Goal: Task Accomplishment & Management: Complete application form

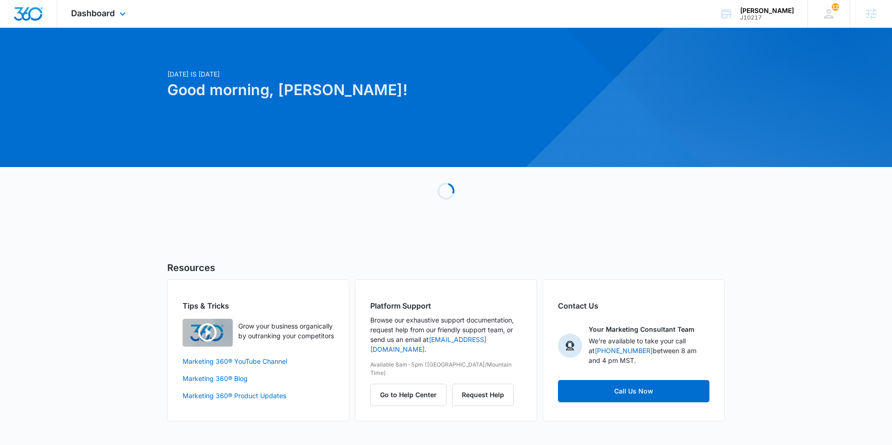
click at [120, 7] on div "Dashboard Apps Reputation Websites Forms CRM Email Social Shop Payments POS Con…" at bounding box center [99, 13] width 85 height 27
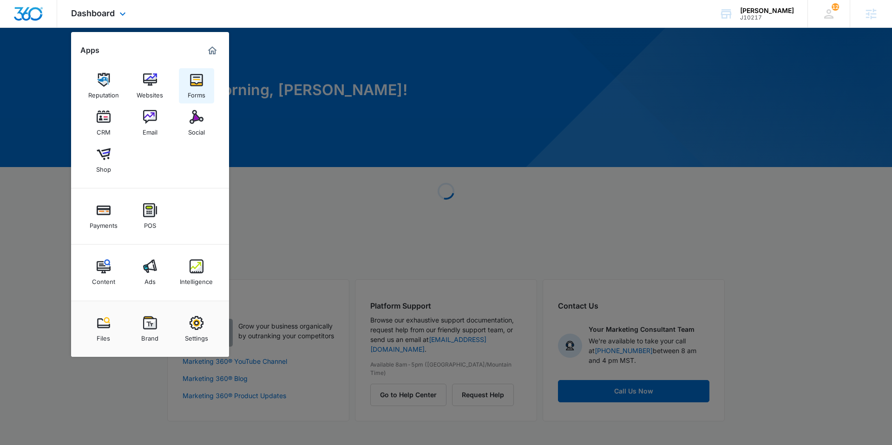
click at [195, 89] on div "Forms" at bounding box center [197, 93] width 18 height 12
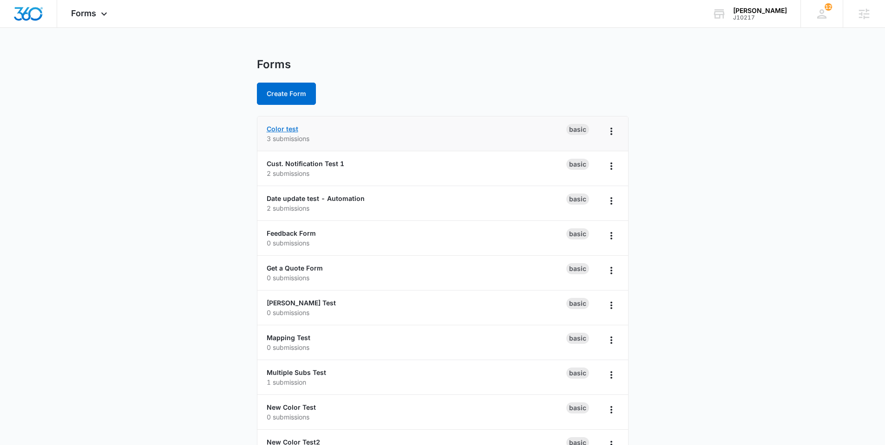
click at [294, 130] on link "Color test" at bounding box center [283, 129] width 32 height 8
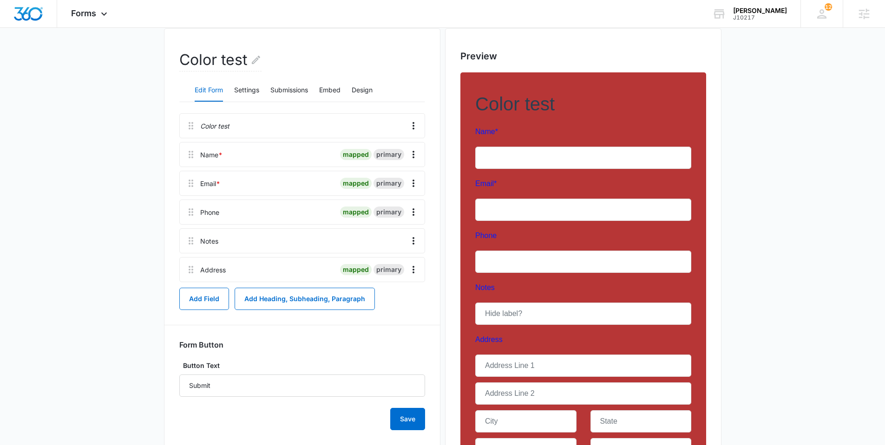
scroll to position [85, 0]
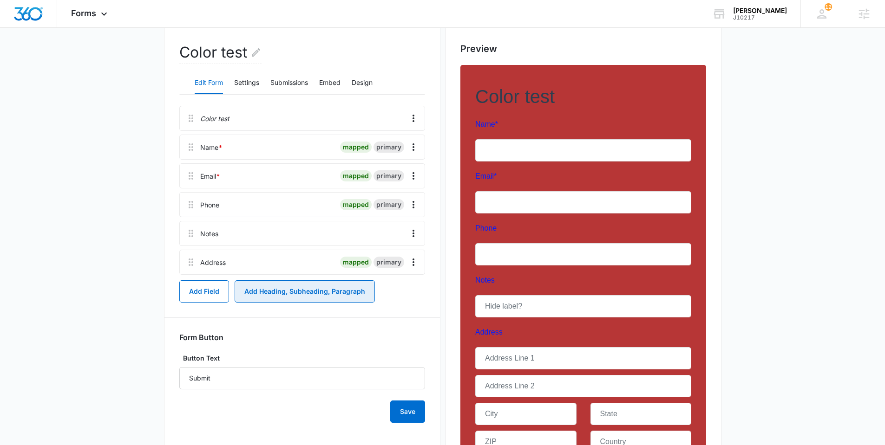
click at [288, 292] on button "Add Heading, Subheading, Paragraph" at bounding box center [305, 291] width 140 height 22
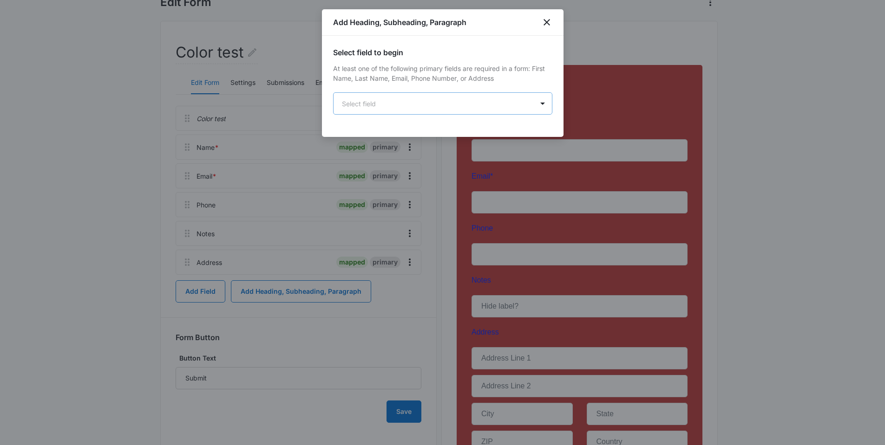
scroll to position [0, 0]
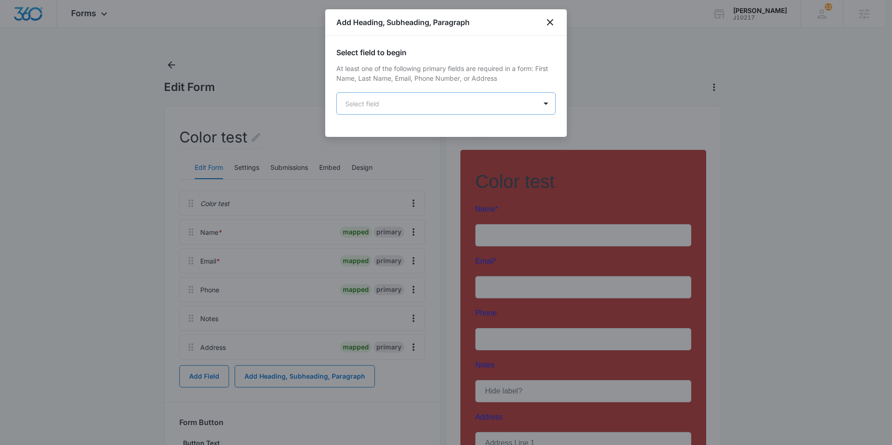
click at [444, 114] on body "Forms Apps Reputation Websites Forms CRM Email Social Shop Payments POS Content…" at bounding box center [446, 314] width 892 height 628
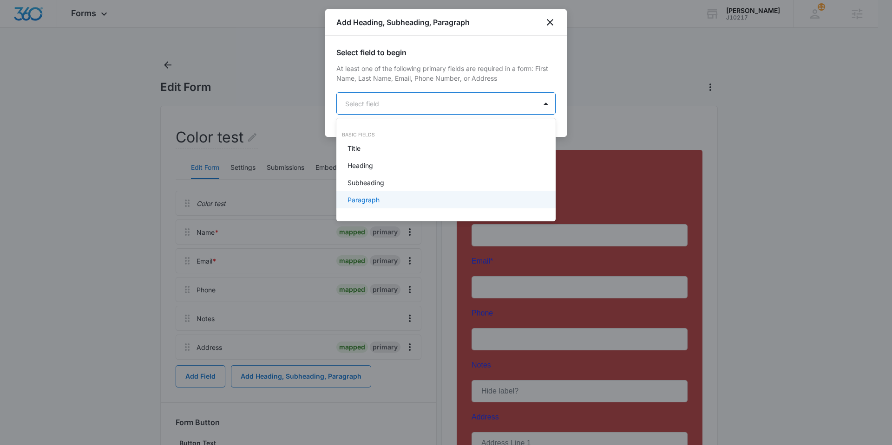
click at [380, 200] on div "Paragraph" at bounding box center [444, 200] width 195 height 10
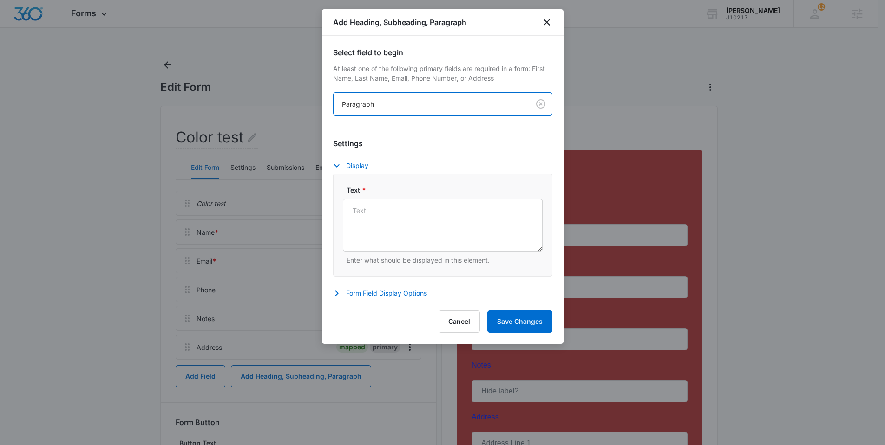
click at [539, 410] on div at bounding box center [442, 222] width 885 height 445
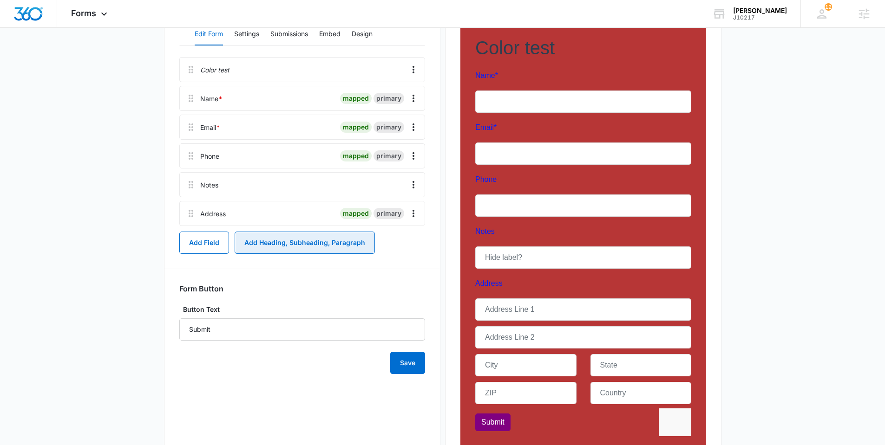
scroll to position [135, 0]
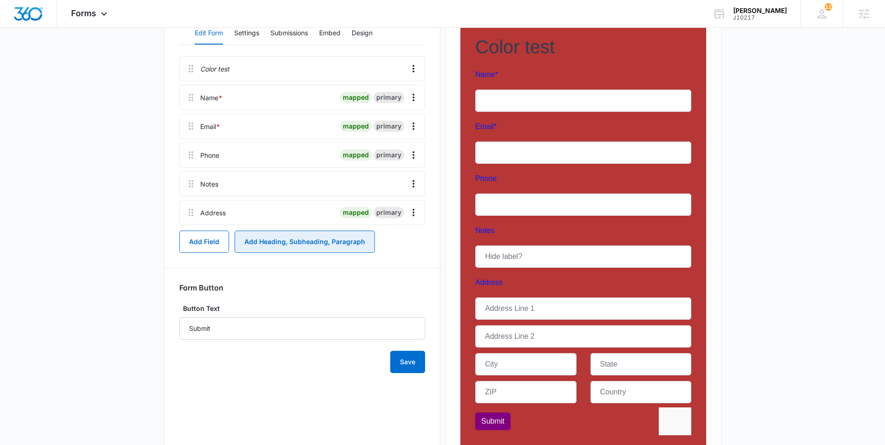
click at [311, 244] on button "Add Heading, Subheading, Paragraph" at bounding box center [305, 242] width 140 height 22
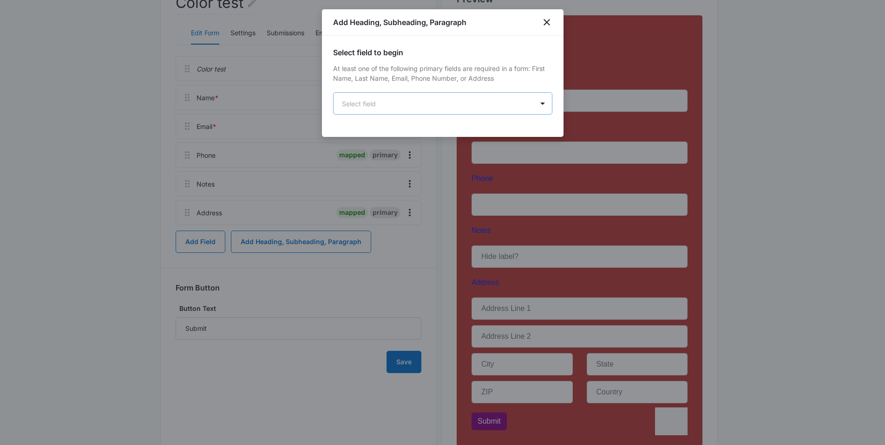
click at [426, 100] on body "Forms Apps Reputation Websites Forms CRM Email Social Shop Payments POS Content…" at bounding box center [442, 179] width 885 height 628
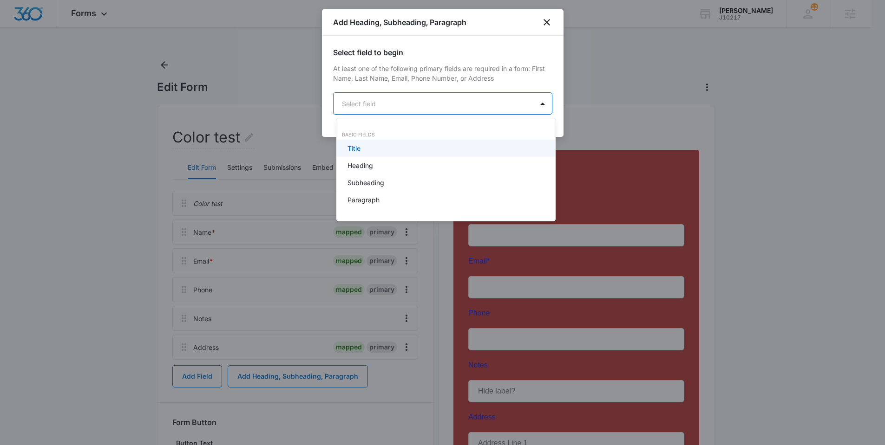
scroll to position [0, 0]
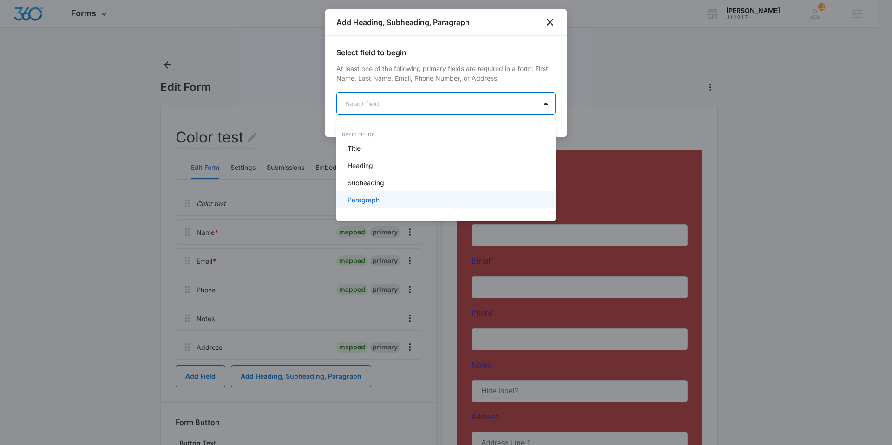
click at [368, 205] on p "Paragraph" at bounding box center [363, 200] width 32 height 10
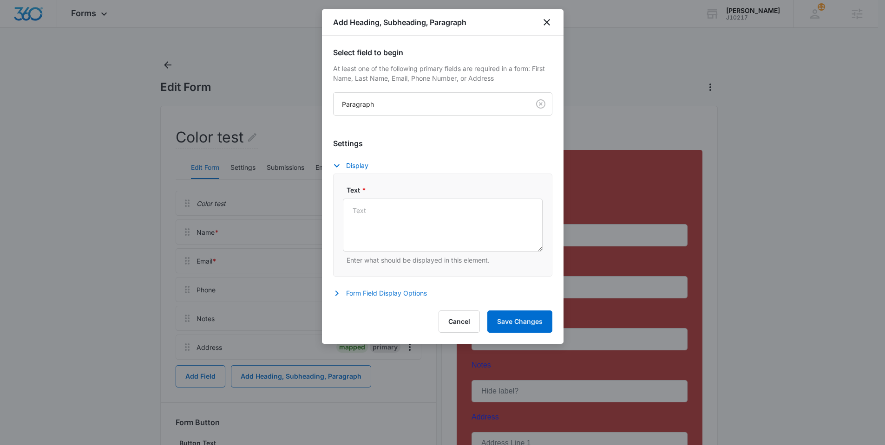
drag, startPoint x: 336, startPoint y: 295, endPoint x: 365, endPoint y: 272, distance: 36.7
click at [337, 295] on icon "button" at bounding box center [336, 293] width 11 height 11
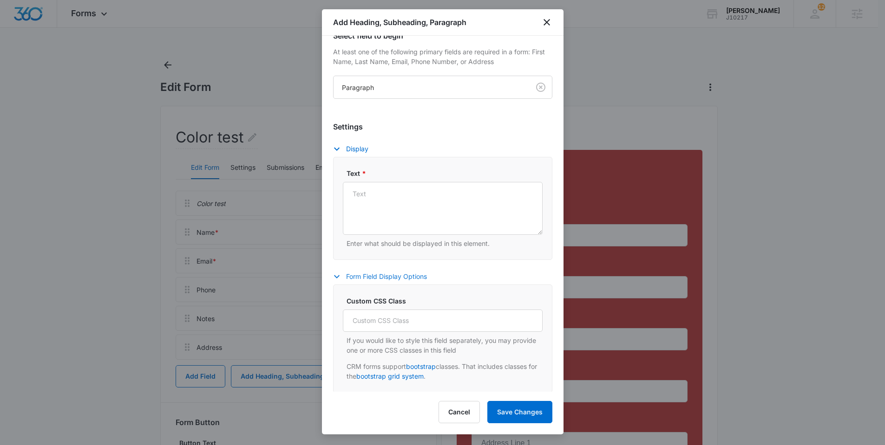
scroll to position [18, 0]
click at [339, 275] on icon "button" at bounding box center [336, 275] width 11 height 11
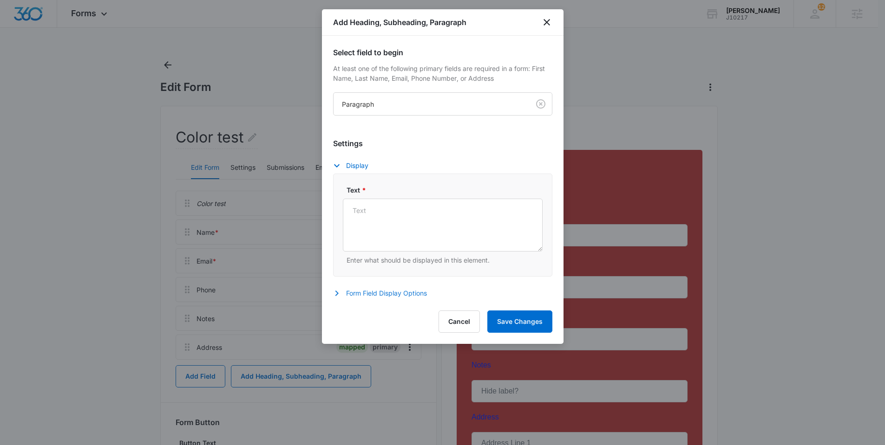
scroll to position [0, 0]
click at [382, 214] on textarea "Text *" at bounding box center [443, 225] width 200 height 53
click at [412, 155] on div "Settings Display Text * Enter what should be displayed in this element. Form Fi…" at bounding box center [442, 219] width 219 height 163
click at [465, 328] on button "Cancel" at bounding box center [458, 322] width 41 height 22
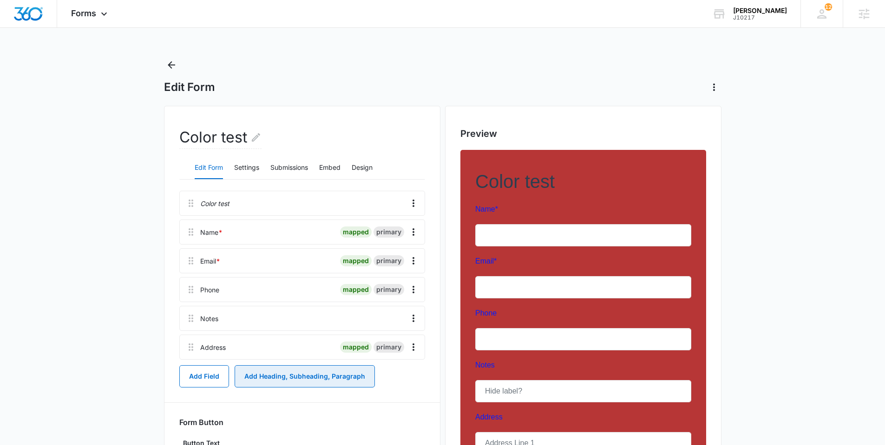
click at [241, 376] on button "Add Heading, Subheading, Paragraph" at bounding box center [305, 376] width 140 height 22
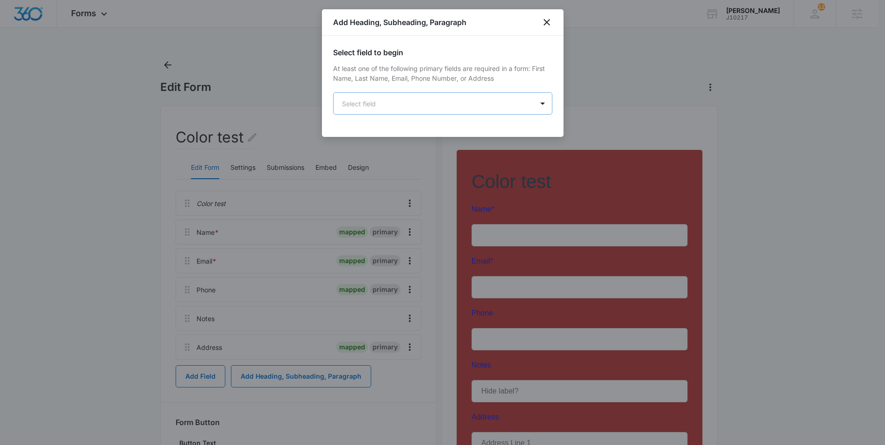
click at [479, 92] on body "Forms Apps Reputation Websites Forms CRM Email Social Shop Payments POS Content…" at bounding box center [442, 314] width 885 height 628
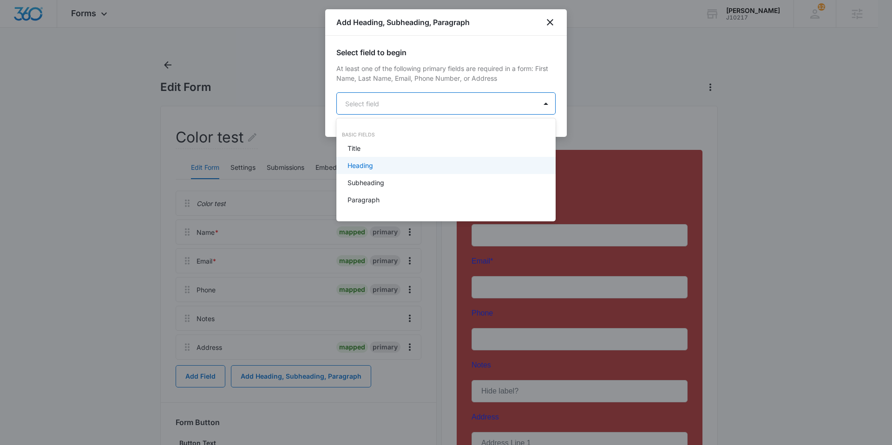
click at [442, 268] on div at bounding box center [446, 222] width 892 height 445
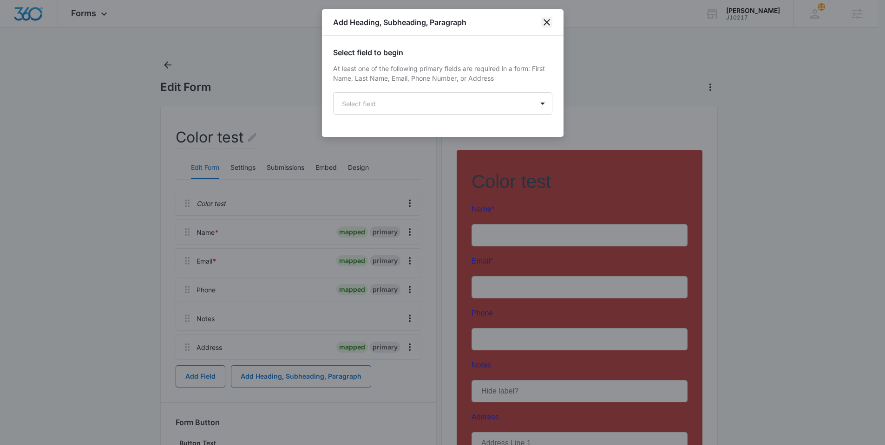
click at [546, 24] on icon "close" at bounding box center [546, 22] width 11 height 11
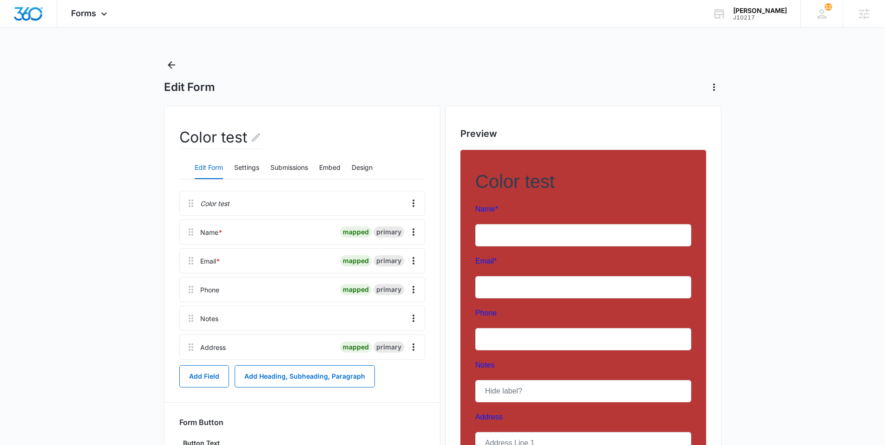
click at [460, 77] on div "Edit Form" at bounding box center [442, 76] width 557 height 37
click at [274, 371] on button "Add Heading, Subheading, Paragraph" at bounding box center [305, 376] width 140 height 22
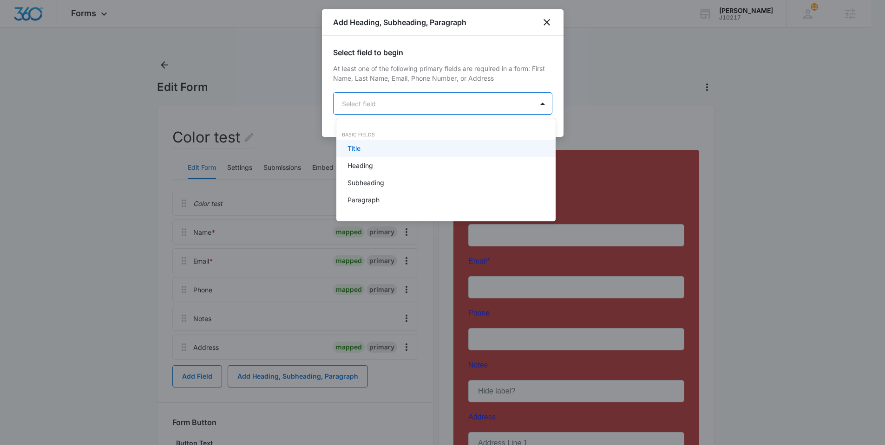
click at [473, 101] on body "Forms Apps Reputation Websites Forms CRM Email Social Shop Payments POS Content…" at bounding box center [442, 222] width 885 height 445
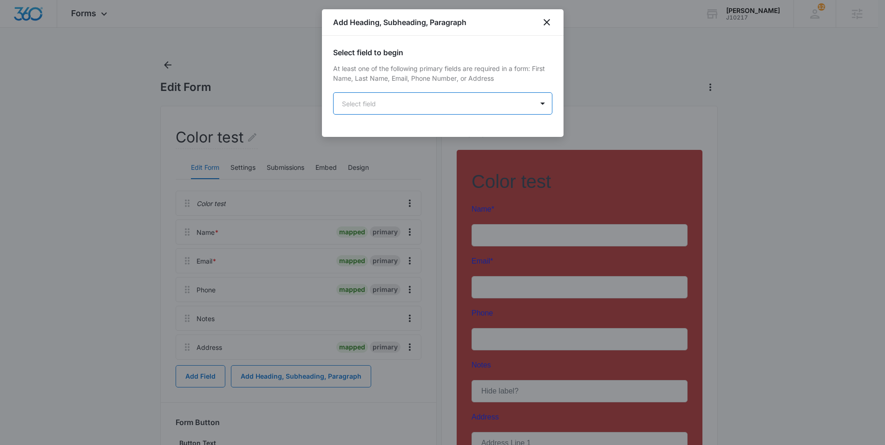
click at [306, 310] on div at bounding box center [442, 222] width 885 height 445
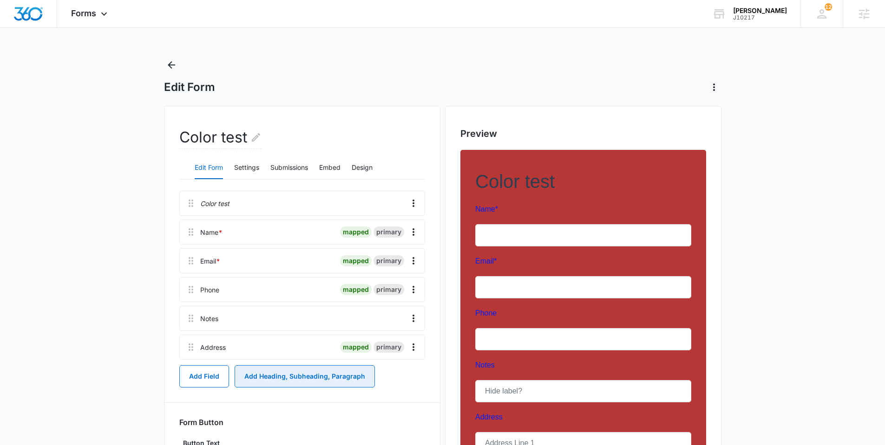
click at [314, 378] on button "Add Heading, Subheading, Paragraph" at bounding box center [305, 376] width 140 height 22
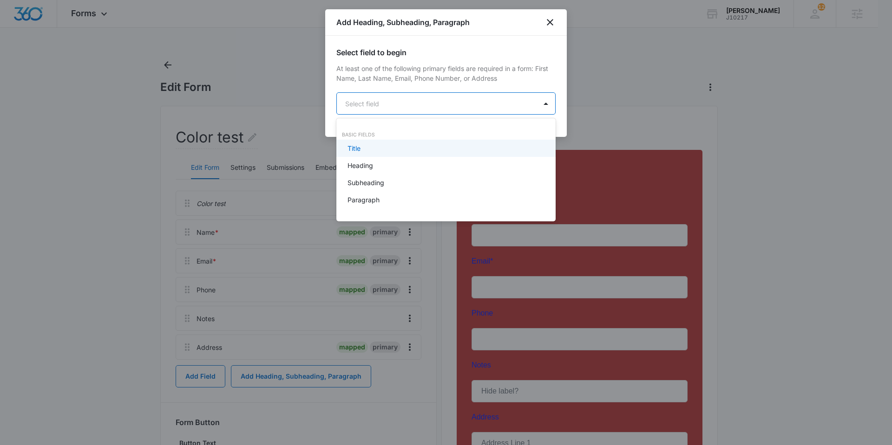
click at [421, 111] on body "Forms Apps Reputation Websites Forms CRM Email Social Shop Payments POS Content…" at bounding box center [446, 222] width 892 height 445
click at [297, 251] on div at bounding box center [446, 222] width 892 height 445
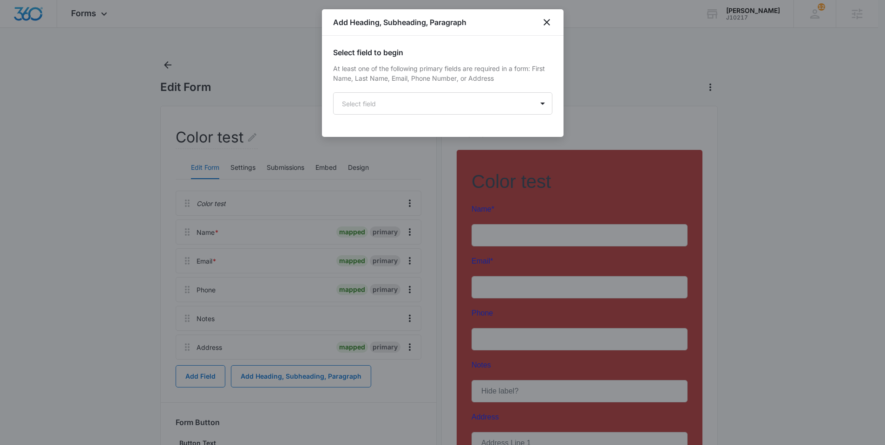
click at [266, 205] on div at bounding box center [442, 222] width 885 height 445
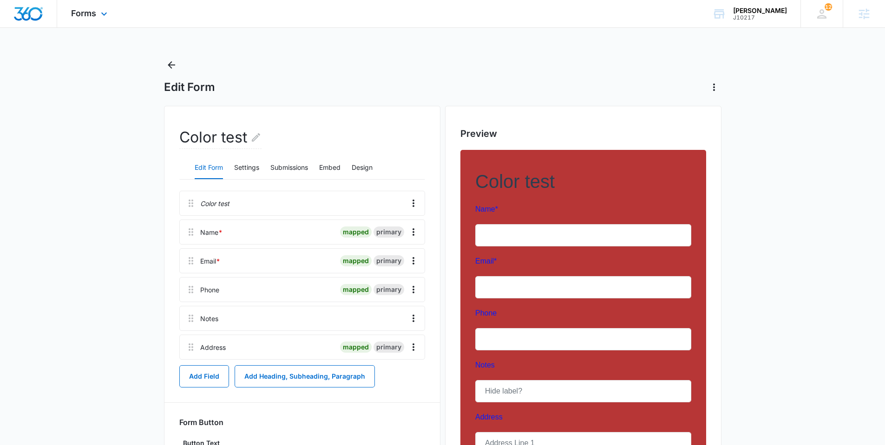
click at [20, 16] on img "Dashboard" at bounding box center [28, 14] width 30 height 14
